Goal: Information Seeking & Learning: Learn about a topic

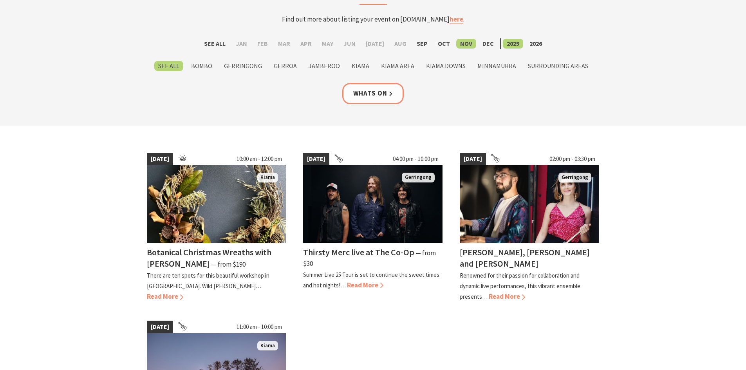
scroll to position [78, 0]
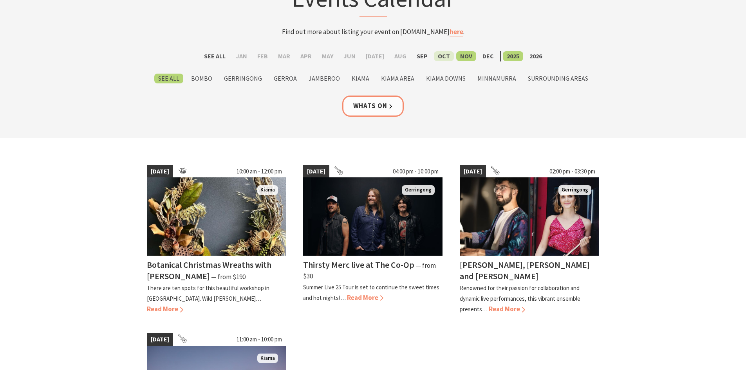
click at [440, 57] on label "Oct" at bounding box center [444, 56] width 20 height 10
click at [0, 0] on input "Oct" at bounding box center [0, 0] width 0 height 0
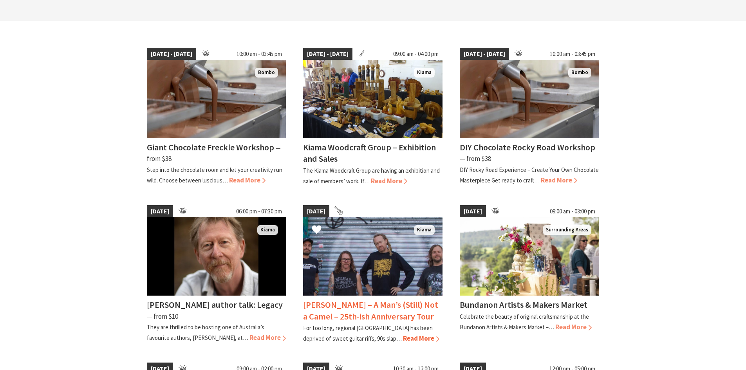
scroll to position [235, 0]
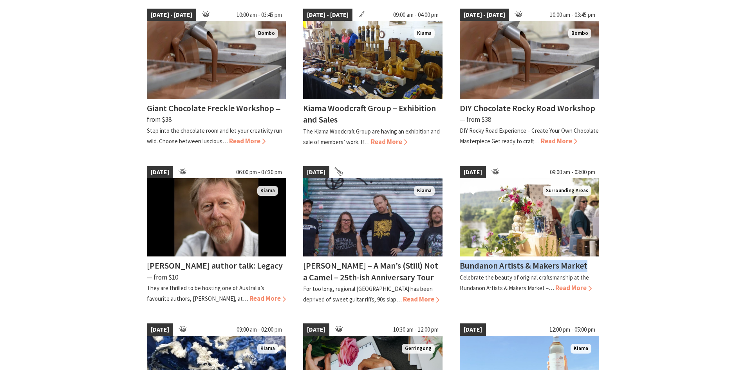
drag, startPoint x: 459, startPoint y: 266, endPoint x: 601, endPoint y: 262, distance: 141.1
click at [601, 262] on div "04 Oct 25 09:00 am - 03:00 pm Surrounding Areas Bundanon Artists & Makers Marke…" at bounding box center [529, 236] width 157 height 150
copy h4 "Bundanon Artists & Makers Market"
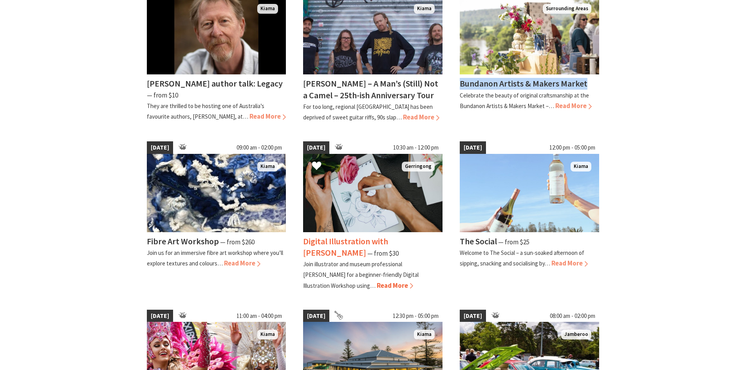
scroll to position [431, 0]
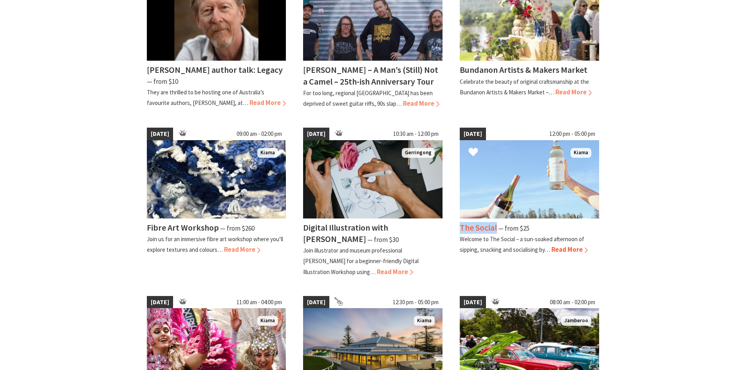
drag, startPoint x: 459, startPoint y: 227, endPoint x: 498, endPoint y: 225, distance: 38.8
click at [498, 225] on div "05 Oct 25 12:00 pm - 05:00 pm Kiama The Social ⁠— from $25 Welcome to The Socia…" at bounding box center [529, 202] width 157 height 161
copy h4 "The Social"
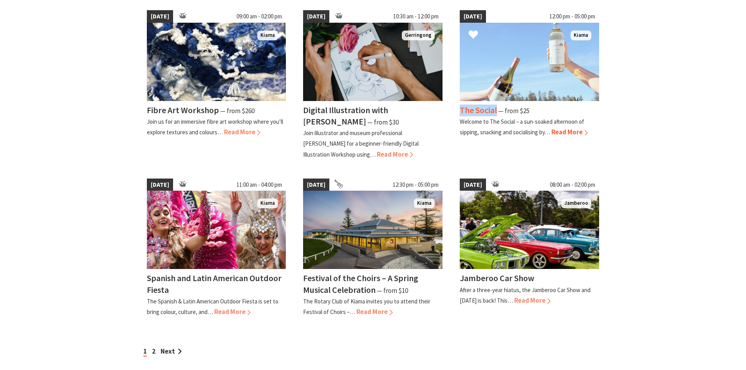
scroll to position [588, 0]
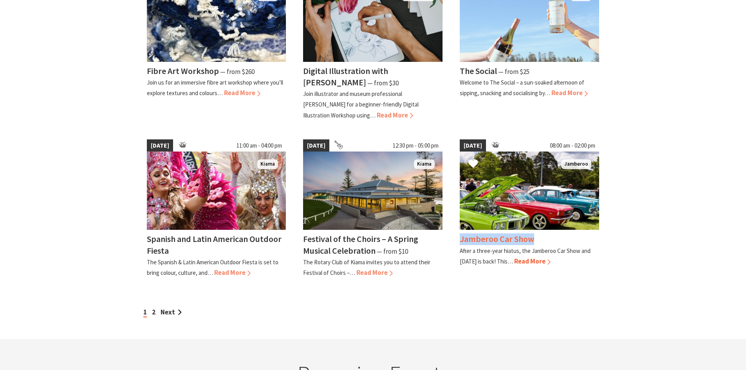
drag, startPoint x: 458, startPoint y: 239, endPoint x: 544, endPoint y: 239, distance: 86.2
click at [544, 239] on div "26 Oct 25 08:00 am - 02:00 pm Jamberoo Jamberoo Car Show After a three-year hia…" at bounding box center [529, 209] width 157 height 150
copy h4 "Jamberoo Car Show"
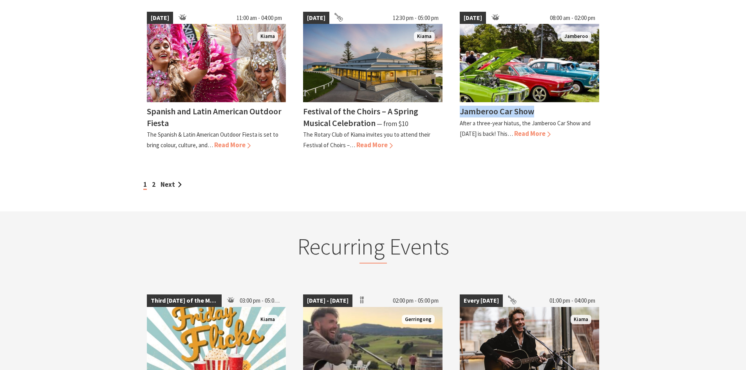
scroll to position [666, 0]
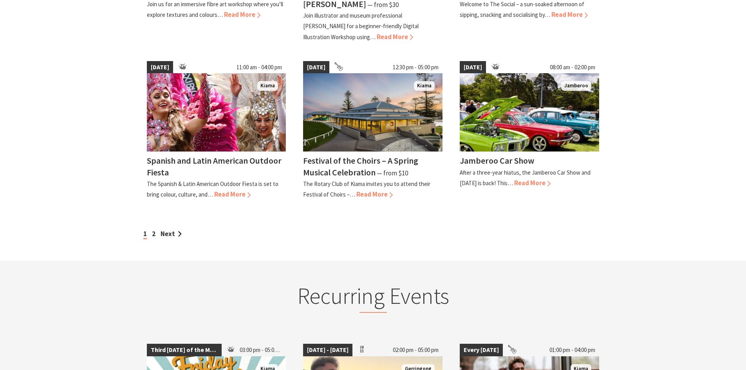
click at [171, 233] on link "Next" at bounding box center [171, 234] width 21 height 9
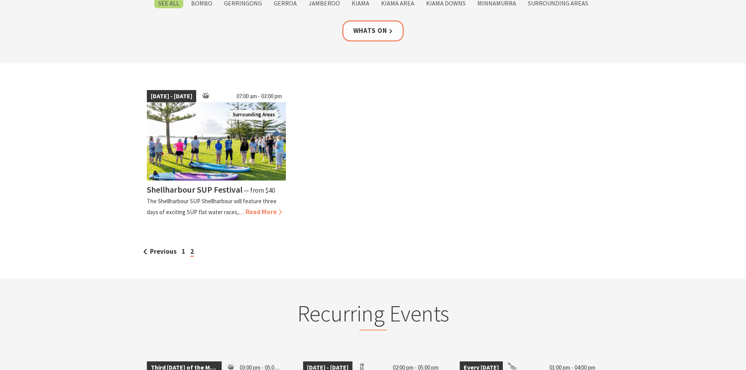
scroll to position [157, 0]
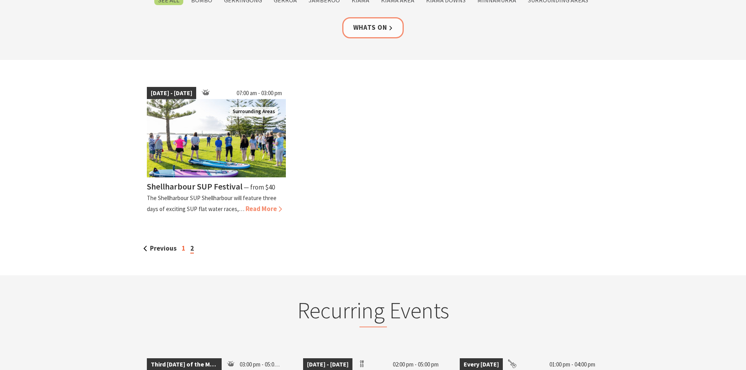
click at [182, 250] on link "1" at bounding box center [184, 248] width 4 height 9
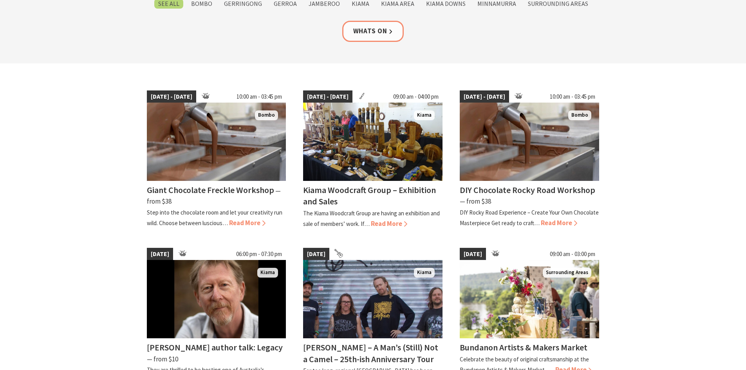
scroll to position [235, 0]
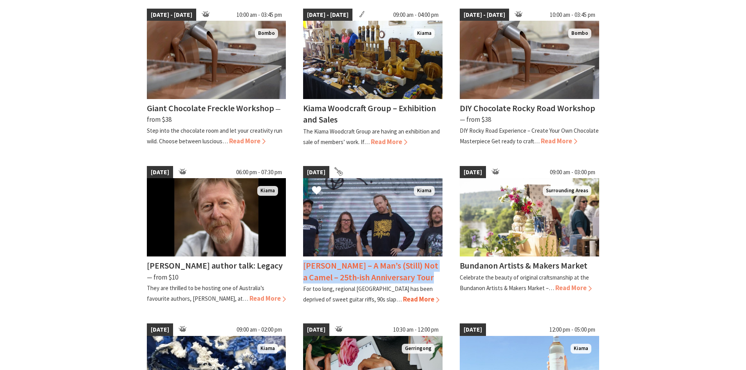
drag, startPoint x: 302, startPoint y: 264, endPoint x: 434, endPoint y: 280, distance: 132.9
click at [434, 280] on div "04 Oct 25 Kiama Frenzal Rhomb – A Man’s (Still) Not a Camel – 25th-ish Annivers…" at bounding box center [373, 236] width 157 height 150
copy h4 "Frenzal Rhomb – A Man’s (Still) Not a Camel – 25th-ish Anniversary Tour"
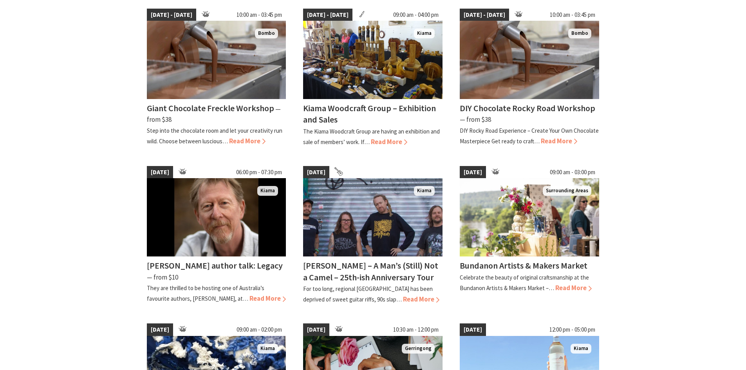
click at [633, 221] on section "01 Oct 25 - 09 Oct 25 10:00 am - 03:45 pm Bombo Giant Chocolate Freckle Worksho…" at bounding box center [373, 337] width 746 height 711
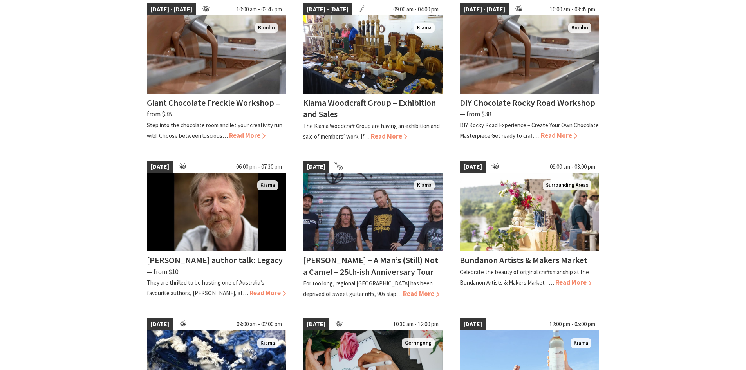
scroll to position [313, 0]
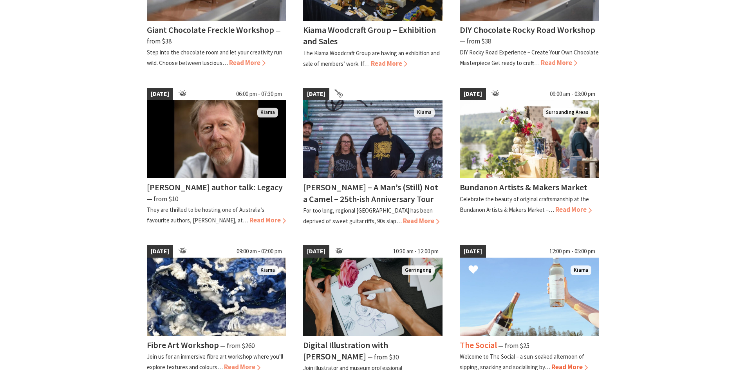
click at [544, 280] on img at bounding box center [529, 297] width 139 height 78
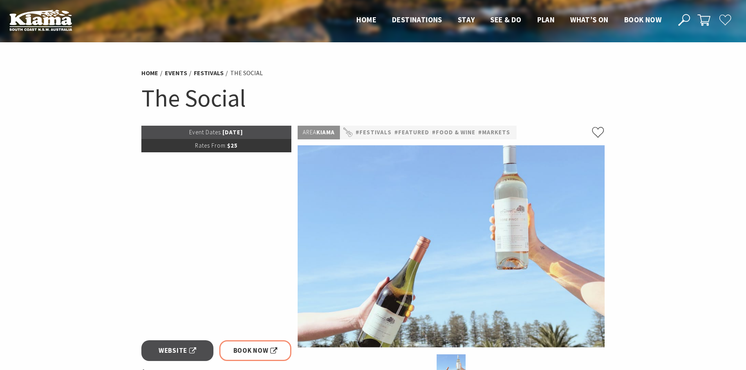
scroll to position [196, 0]
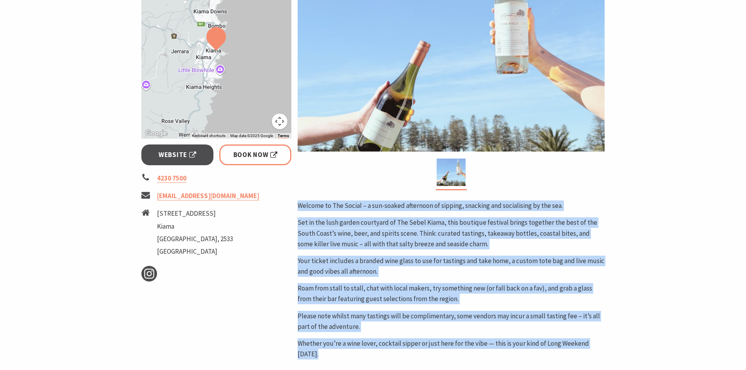
drag, startPoint x: 296, startPoint y: 201, endPoint x: 343, endPoint y: 354, distance: 160.3
click at [343, 354] on div "Area Kiama #Festivals #Featured #Food & Wine #Markets Welcome to The Social – a…" at bounding box center [451, 209] width 313 height 559
copy div "Welcome to The Social – a sun-soaked afternoon of sipping, snacking and sociali…"
click at [547, 204] on p "Welcome to The Social – a sun-soaked afternoon of sipping, snacking and sociali…" at bounding box center [451, 206] width 307 height 11
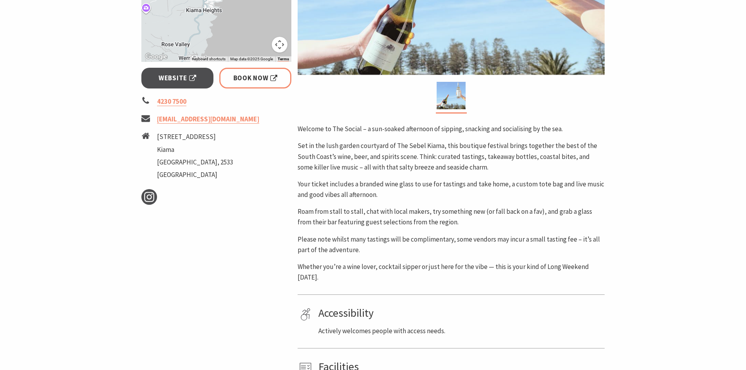
scroll to position [274, 0]
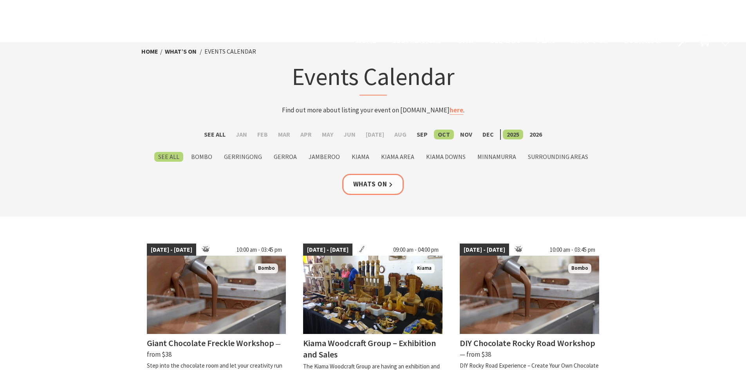
scroll to position [313, 0]
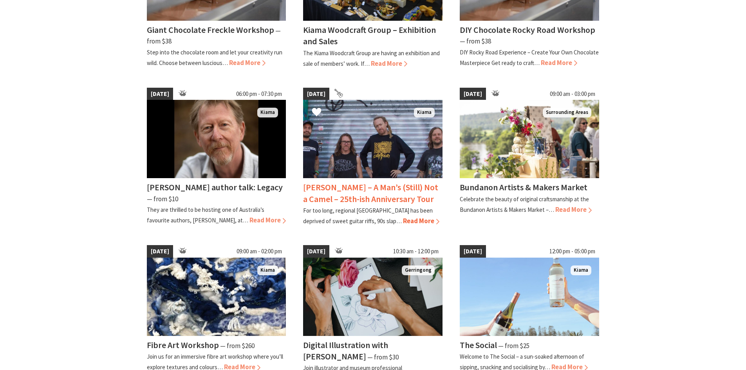
click at [379, 184] on h4 "[PERSON_NAME] – A Man’s (Still) Not a Camel – 25th-ish Anniversary Tour" at bounding box center [370, 193] width 135 height 22
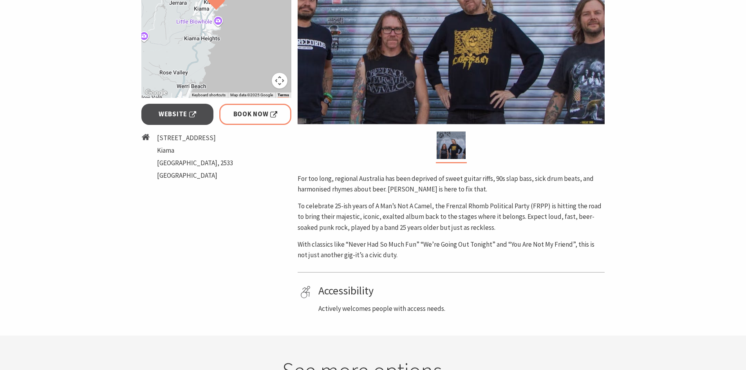
scroll to position [313, 0]
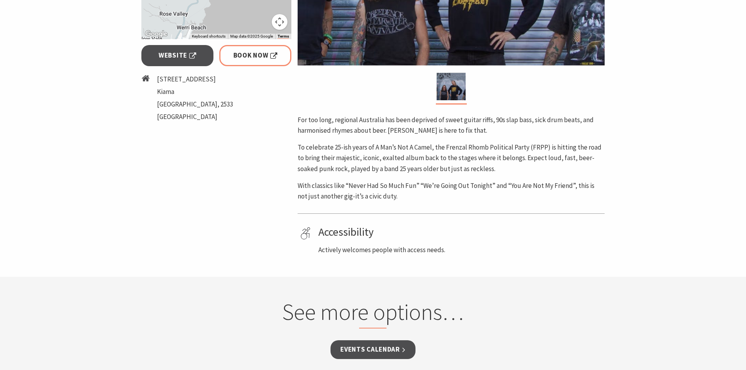
click at [390, 196] on p "With classics like “Never Had So Much Fun” “We’re Going Out Tonight” and “You A…" at bounding box center [451, 191] width 307 height 21
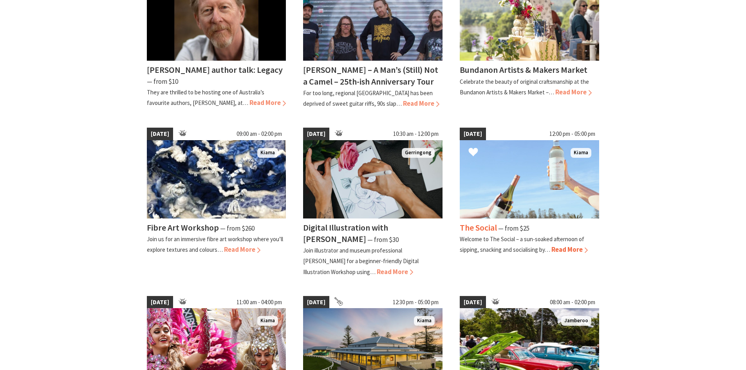
scroll to position [666, 0]
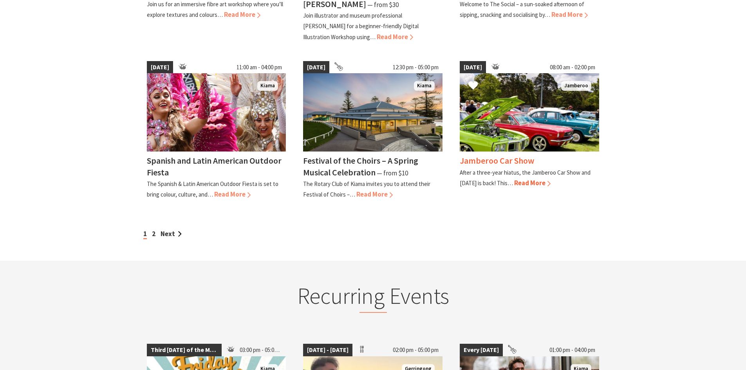
click at [512, 160] on h4 "Jamberoo Car Show" at bounding box center [497, 160] width 74 height 11
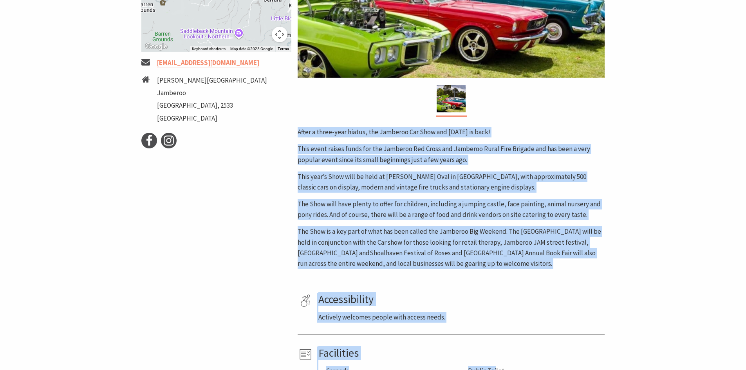
scroll to position [432, 0]
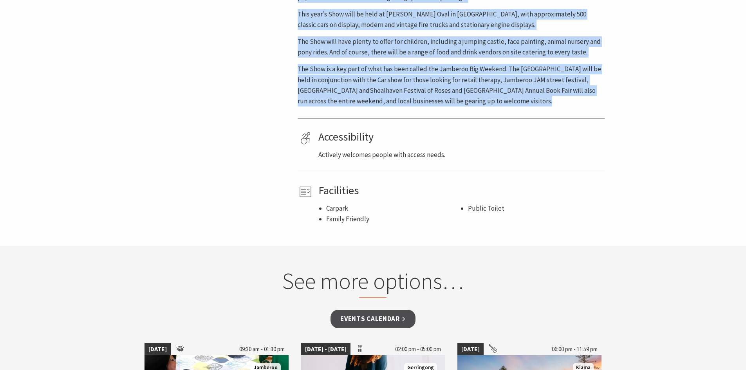
drag, startPoint x: 297, startPoint y: 244, endPoint x: 512, endPoint y: 107, distance: 255.0
copy div "After a three-year hiatus, the Jamberoo Car Show and Family Day is back! This e…"
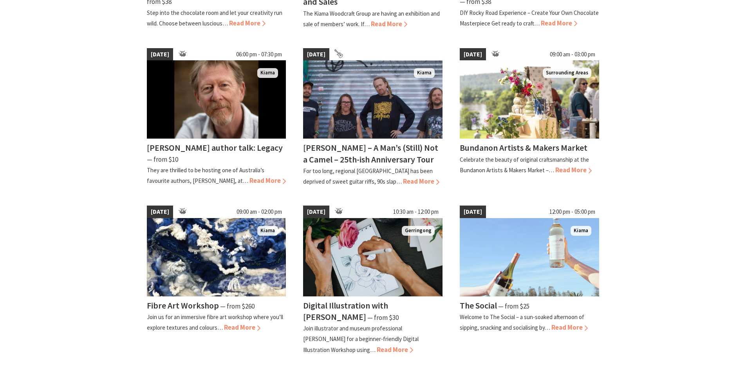
scroll to position [353, 0]
